Goal: Navigation & Orientation: Find specific page/section

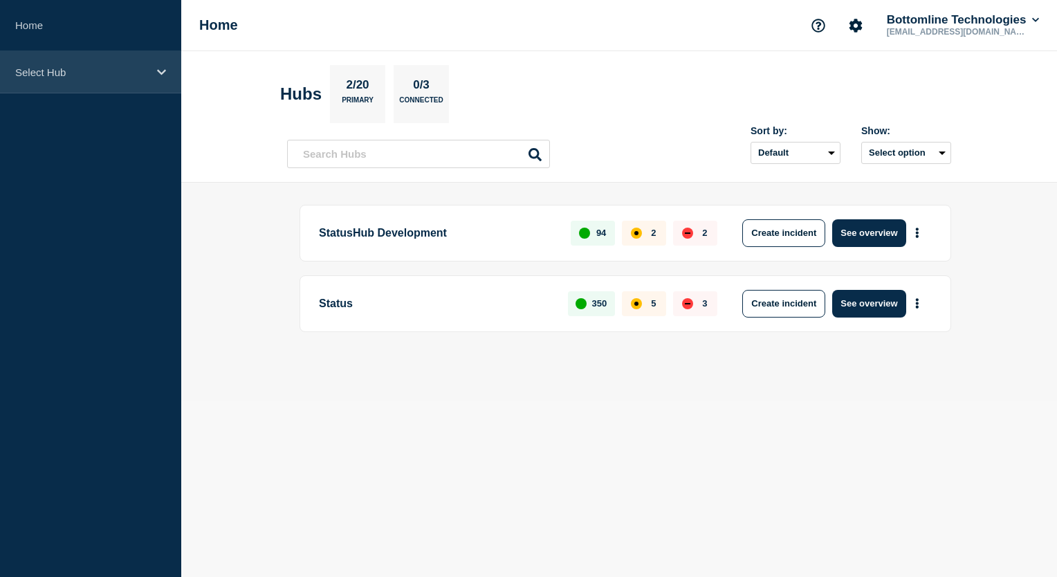
click at [153, 59] on div "Select Hub" at bounding box center [90, 72] width 181 height 42
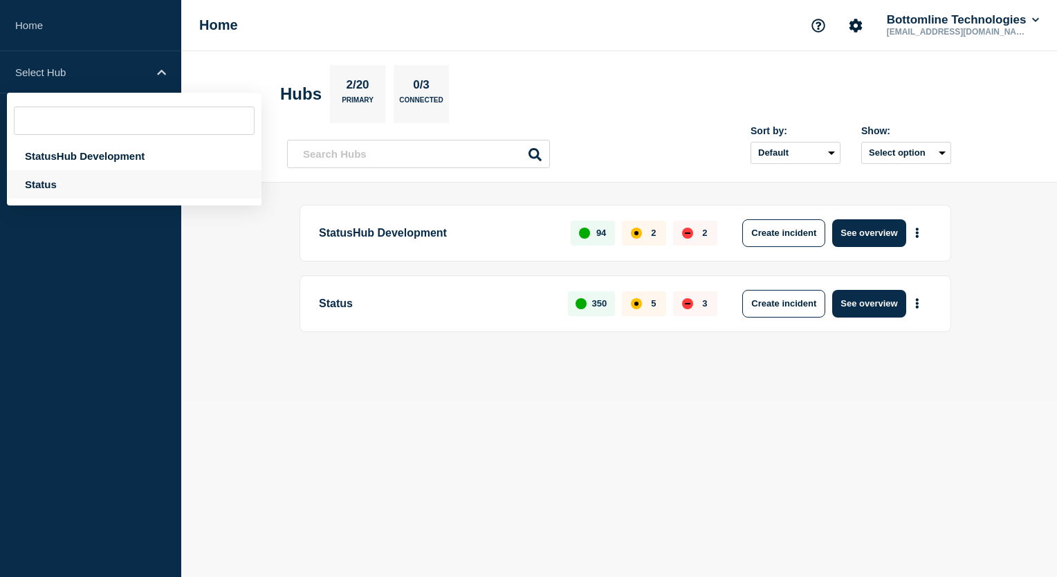
click at [72, 180] on div "Status" at bounding box center [134, 184] width 254 height 28
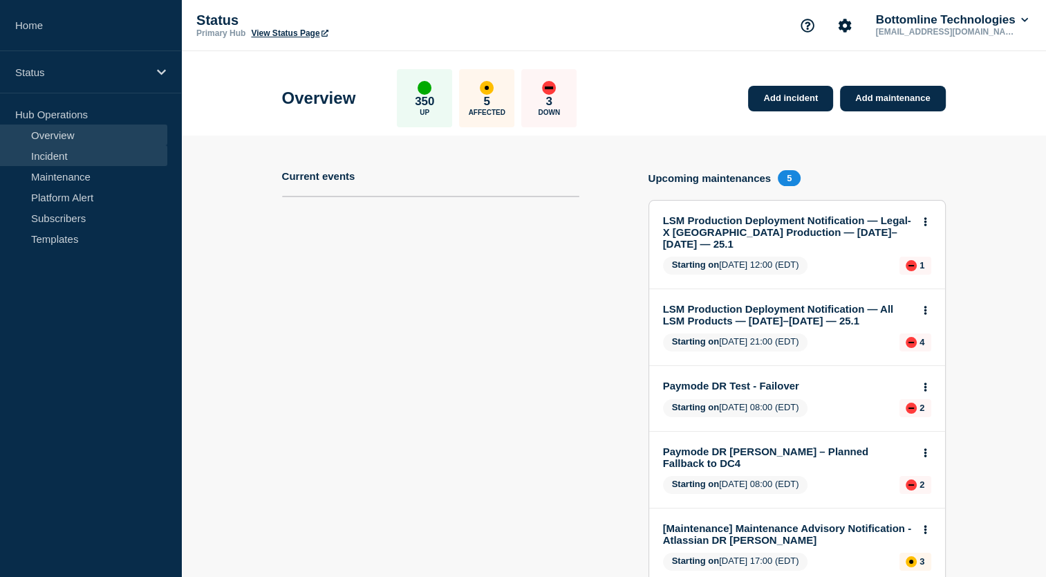
click at [104, 159] on link "Incident" at bounding box center [83, 155] width 167 height 21
